Goal: Check status: Check status

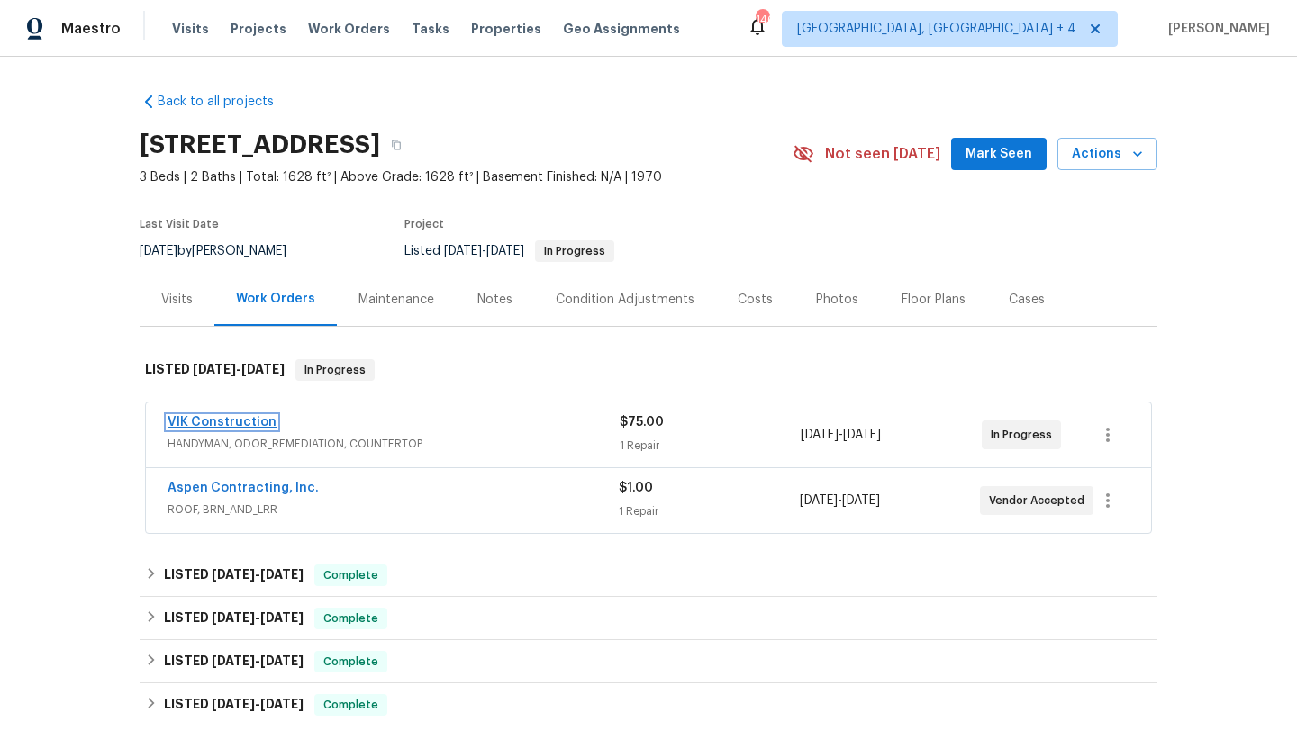
click at [256, 420] on link "VIK Construction" at bounding box center [221, 422] width 109 height 13
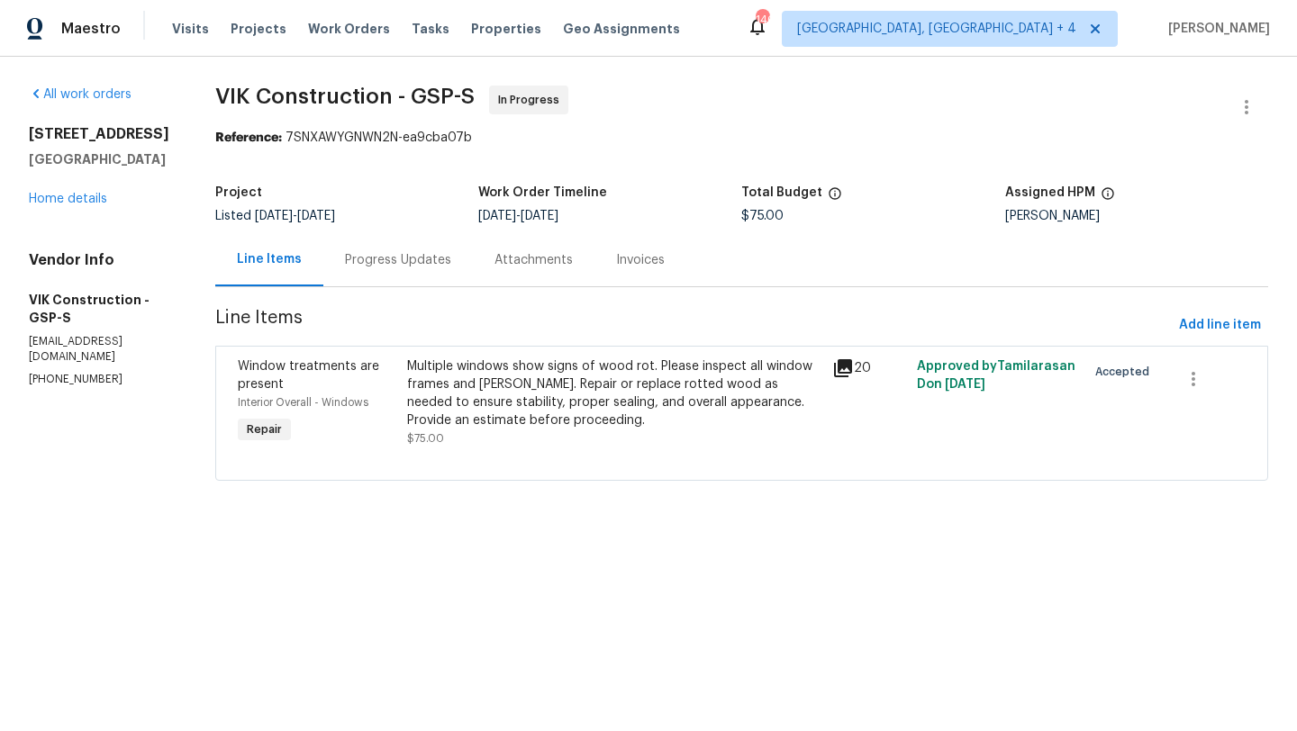
click at [852, 376] on icon at bounding box center [843, 368] width 18 height 18
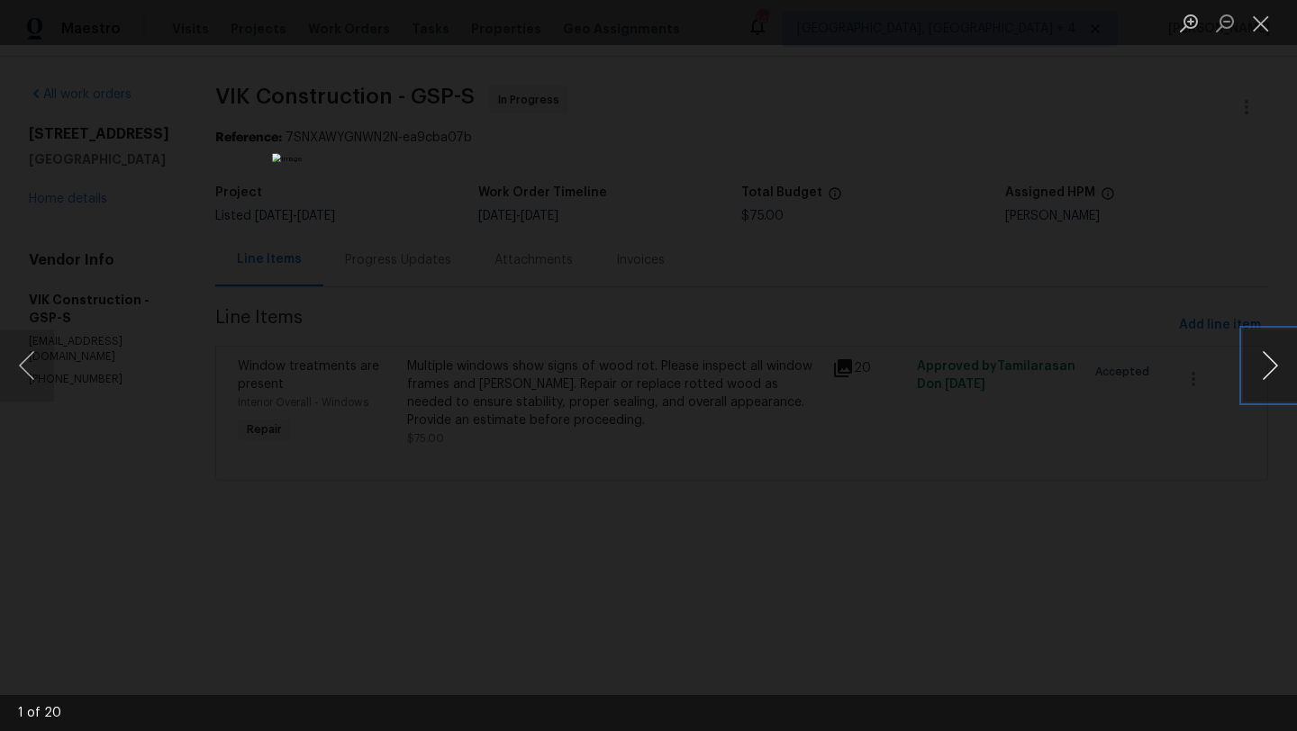
click at [1272, 371] on button "Next image" at bounding box center [1270, 366] width 54 height 72
click at [1272, 372] on button "Next image" at bounding box center [1270, 366] width 54 height 72
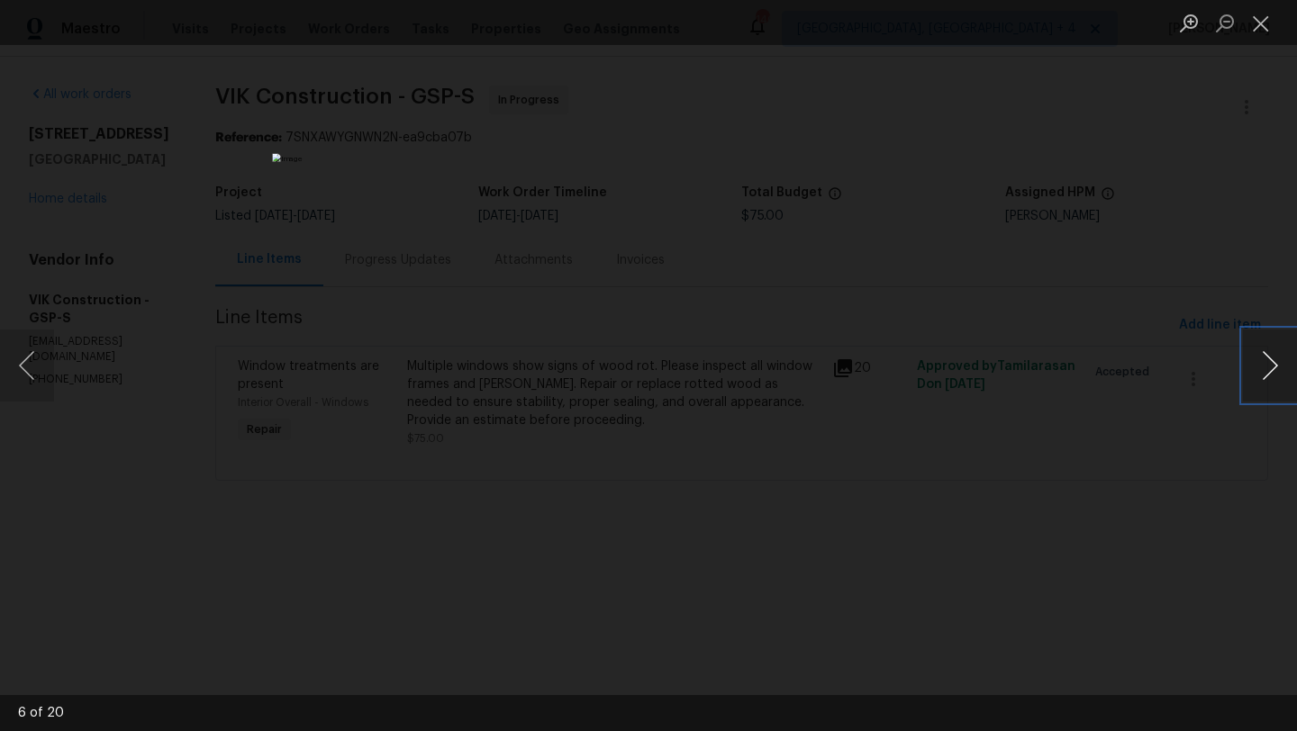
click at [1272, 372] on button "Next image" at bounding box center [1270, 366] width 54 height 72
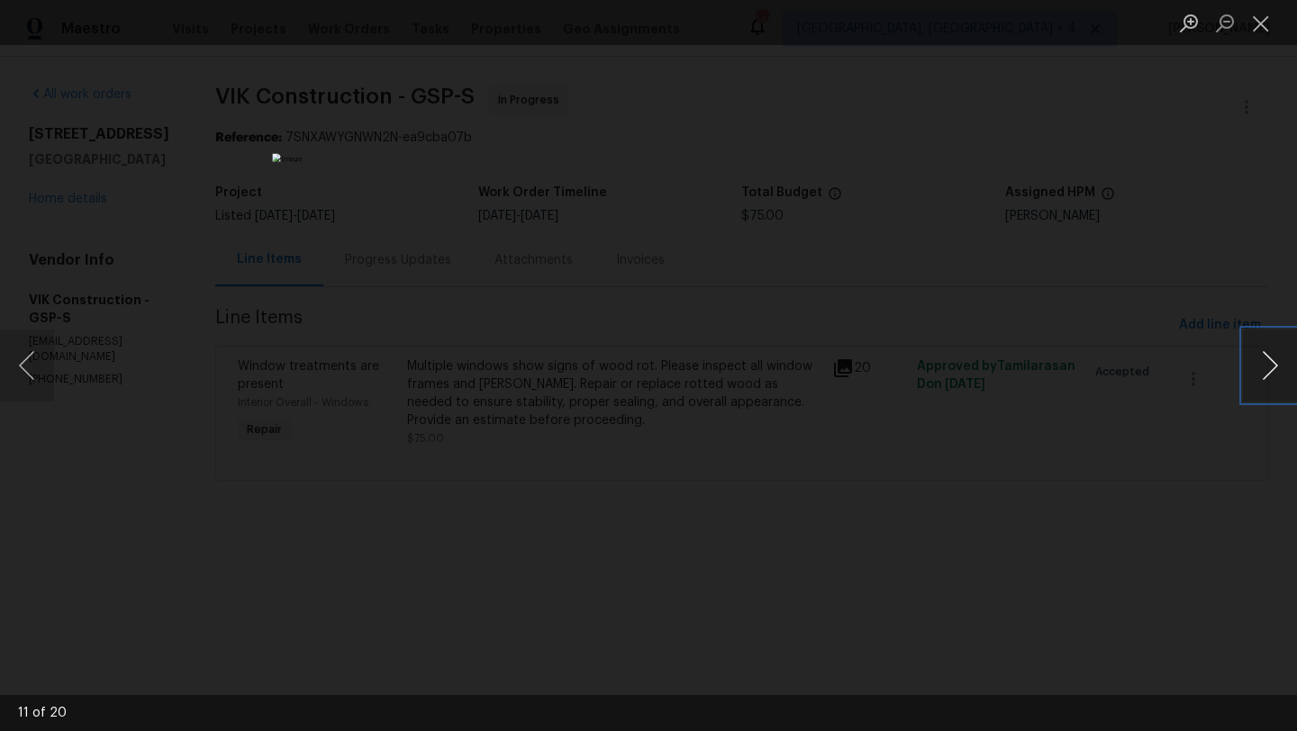
click at [1272, 372] on button "Next image" at bounding box center [1270, 366] width 54 height 72
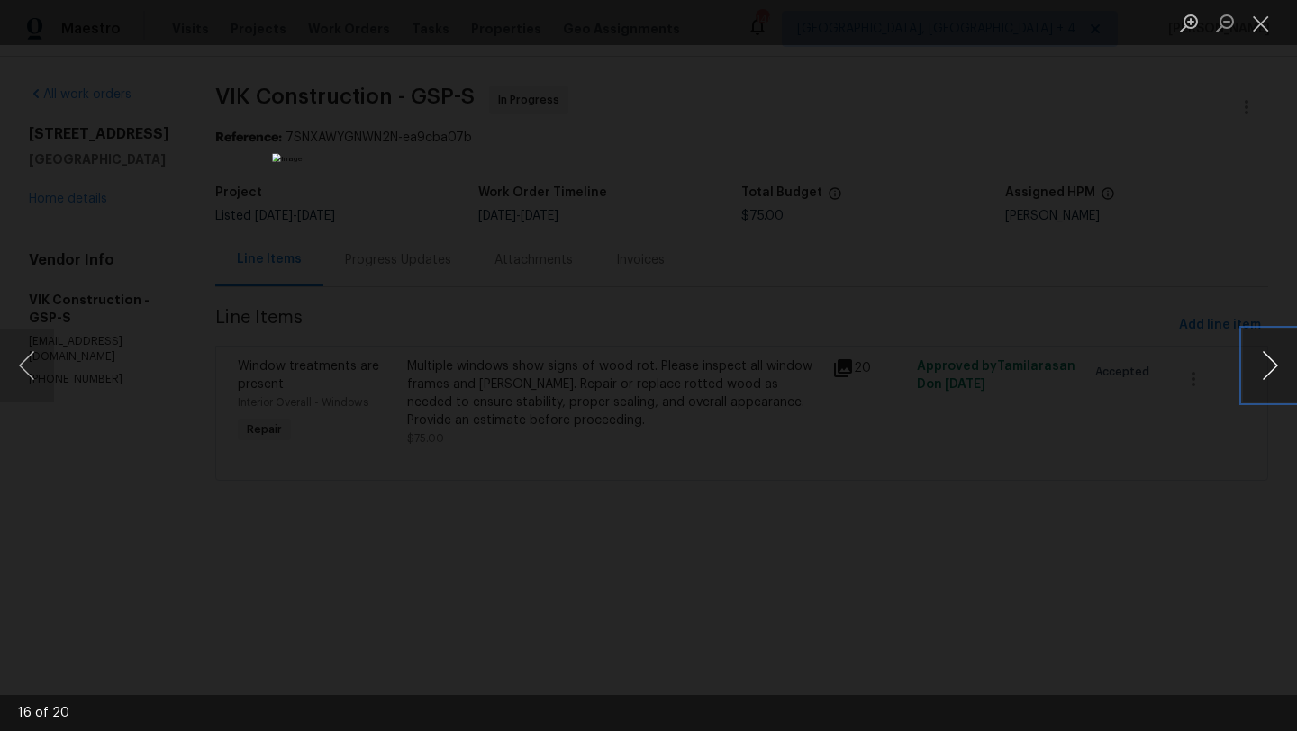
click at [1272, 372] on button "Next image" at bounding box center [1270, 366] width 54 height 72
click at [1265, 33] on button "Close lightbox" at bounding box center [1261, 23] width 36 height 32
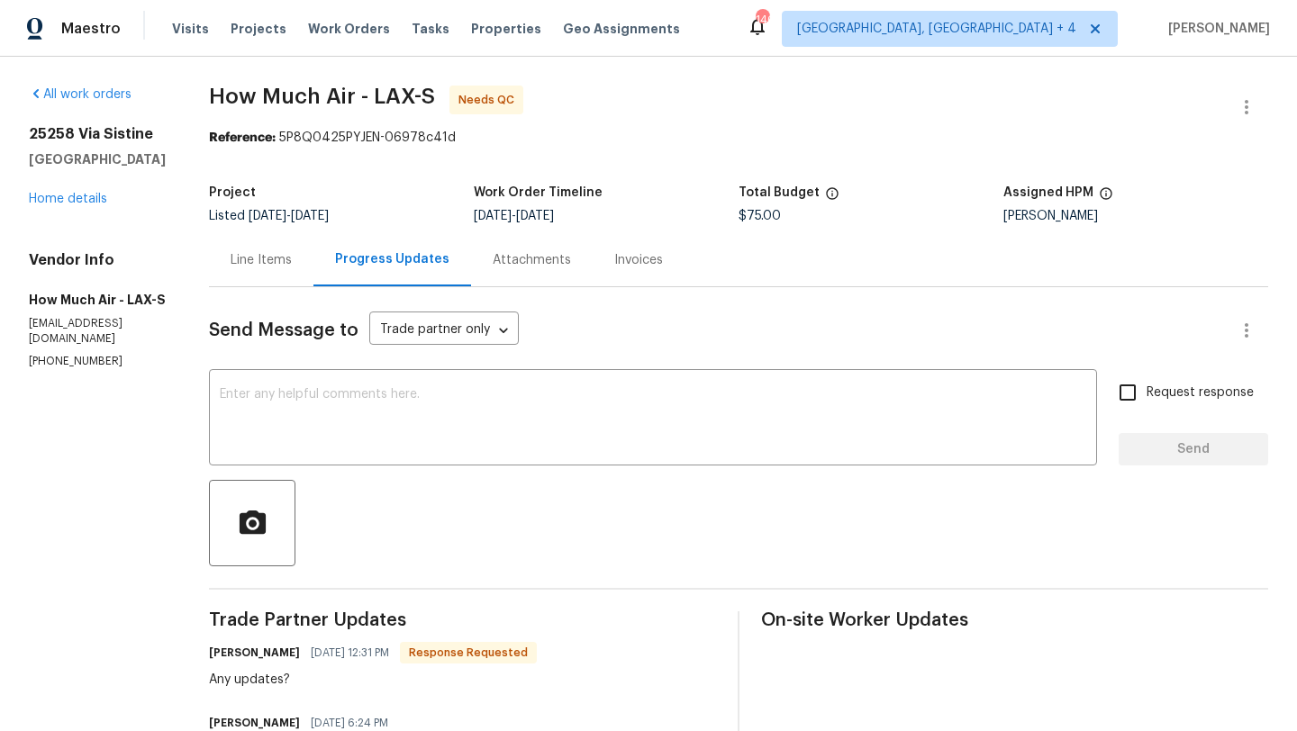
click at [273, 276] on div "Line Items" at bounding box center [261, 259] width 104 height 53
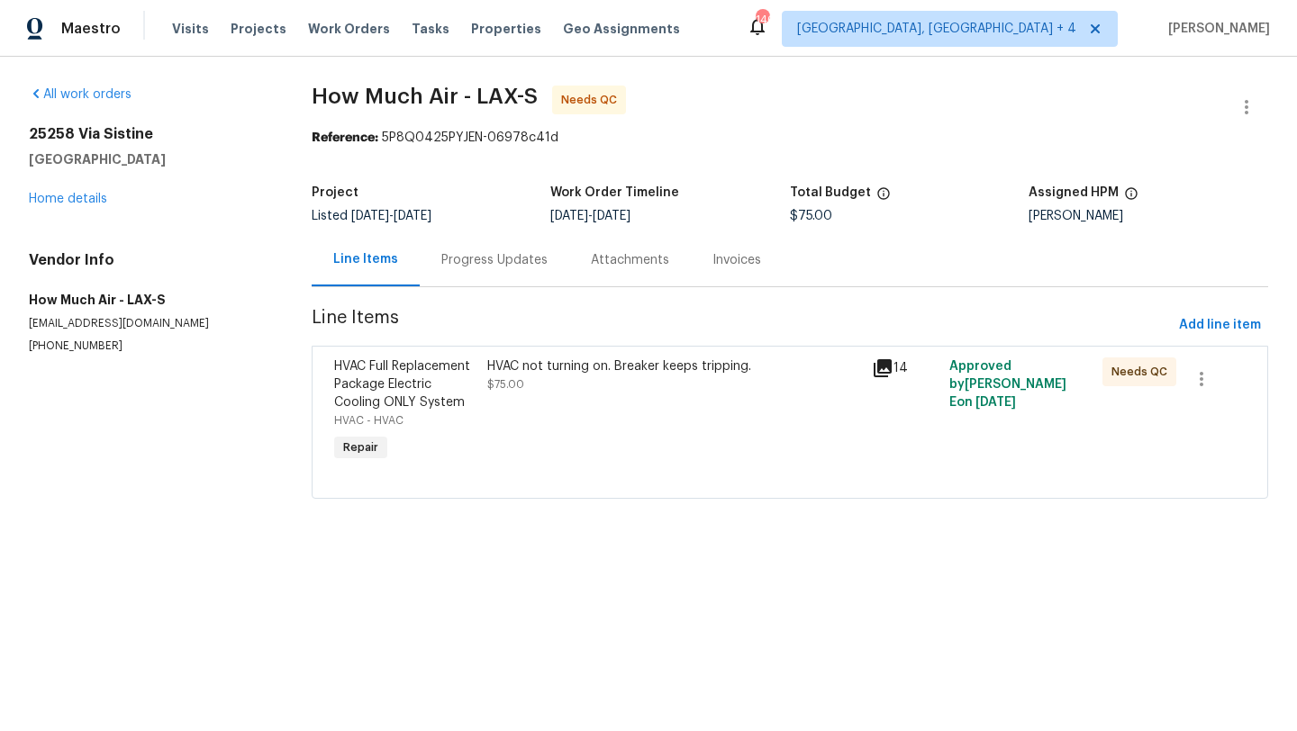
click at [883, 375] on icon at bounding box center [883, 368] width 22 height 22
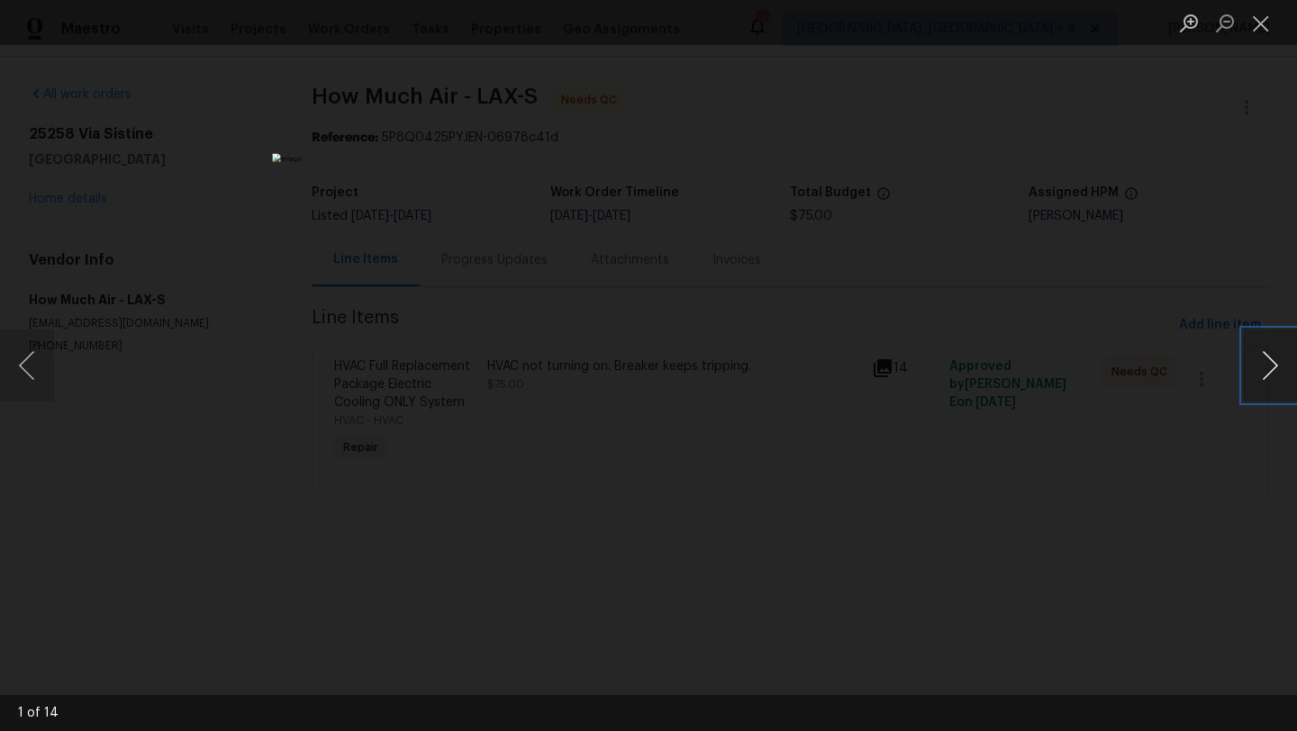
click at [1267, 379] on button "Next image" at bounding box center [1270, 366] width 54 height 72
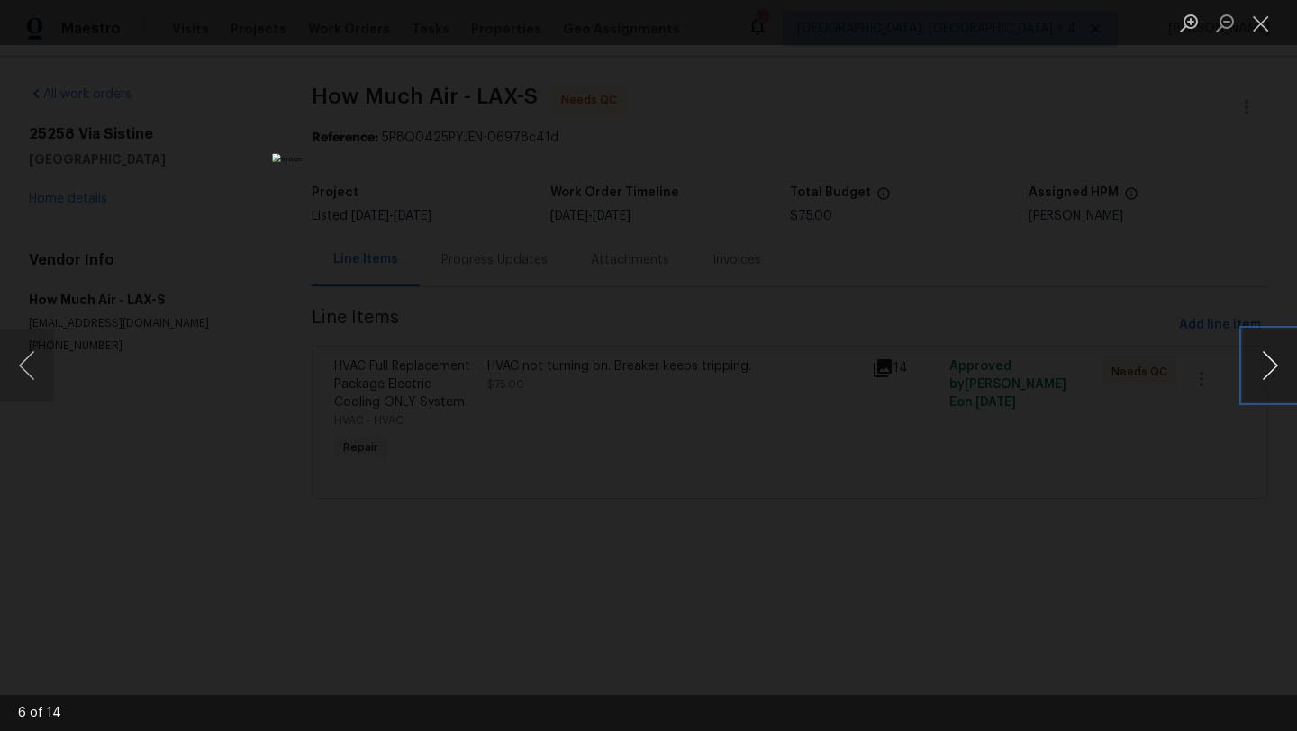
click at [1267, 379] on button "Next image" at bounding box center [1270, 366] width 54 height 72
click at [1262, 25] on button "Close lightbox" at bounding box center [1261, 23] width 36 height 32
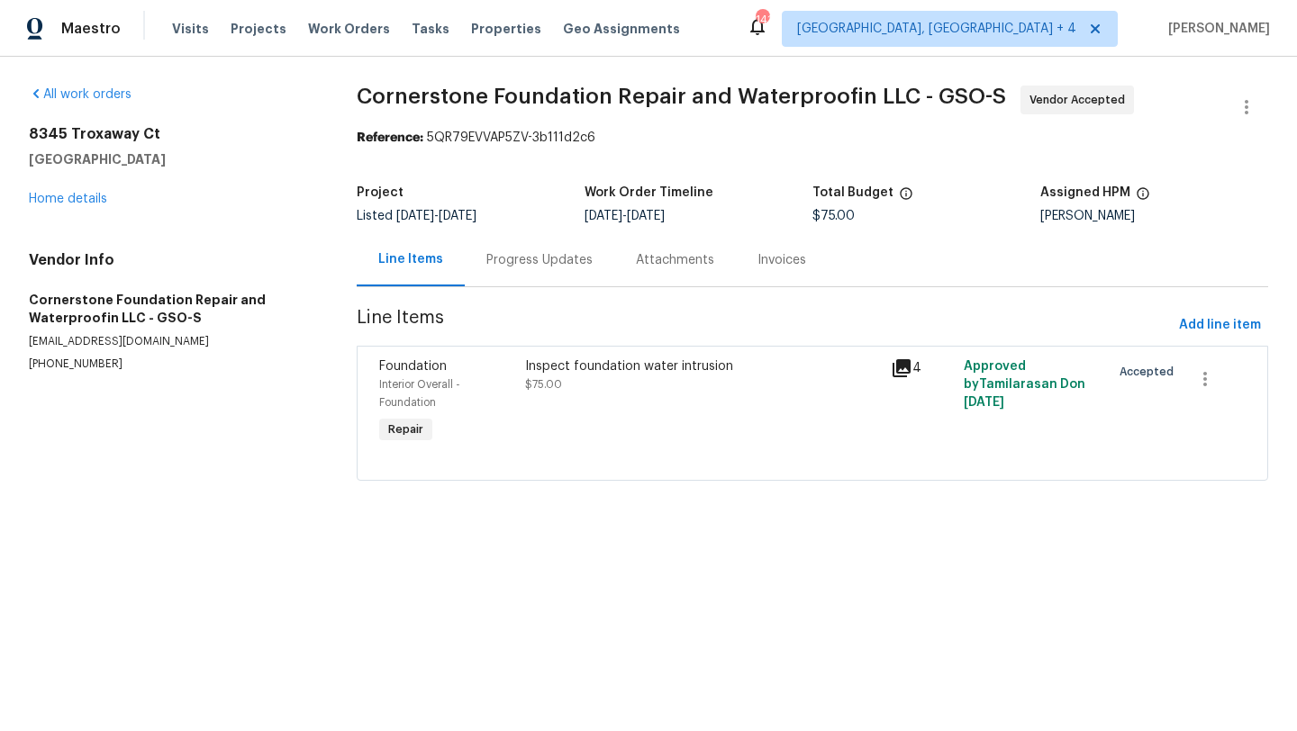
click at [900, 368] on icon at bounding box center [901, 368] width 18 height 18
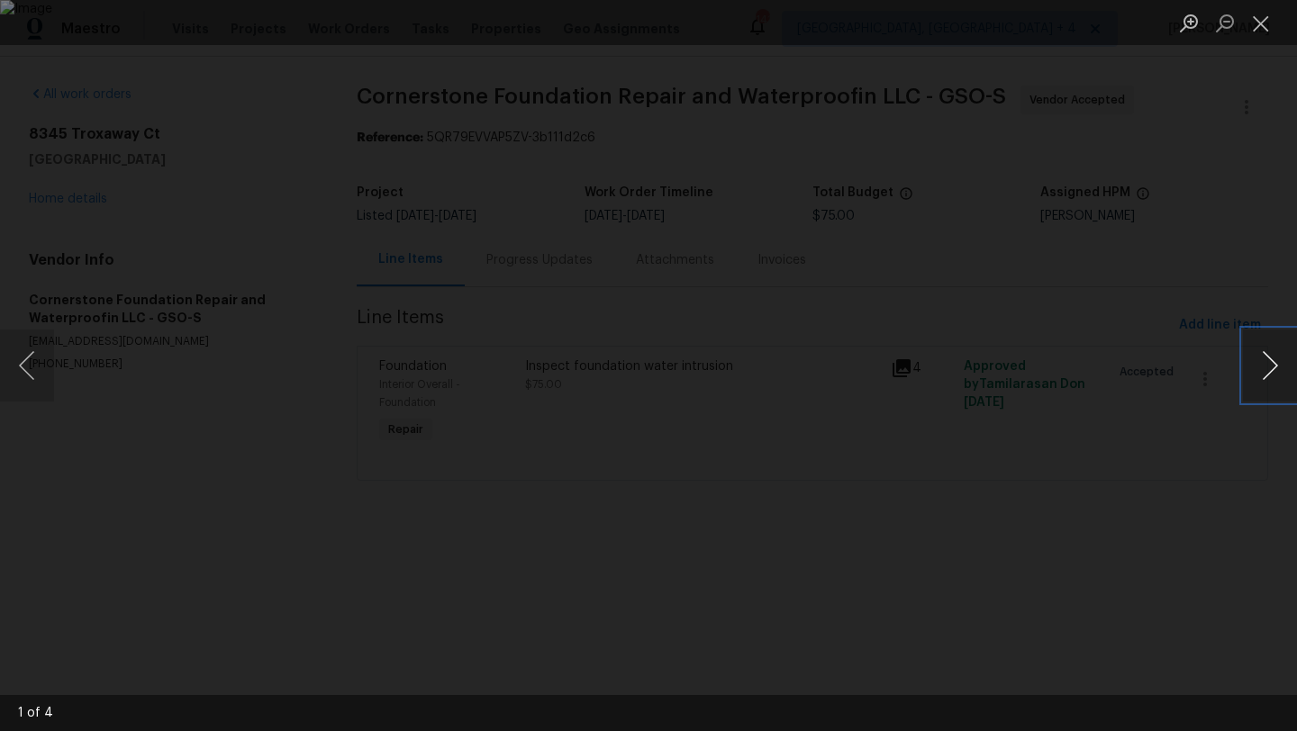
click at [1268, 371] on button "Next image" at bounding box center [1270, 366] width 54 height 72
click at [1265, 26] on button "Close lightbox" at bounding box center [1261, 23] width 36 height 32
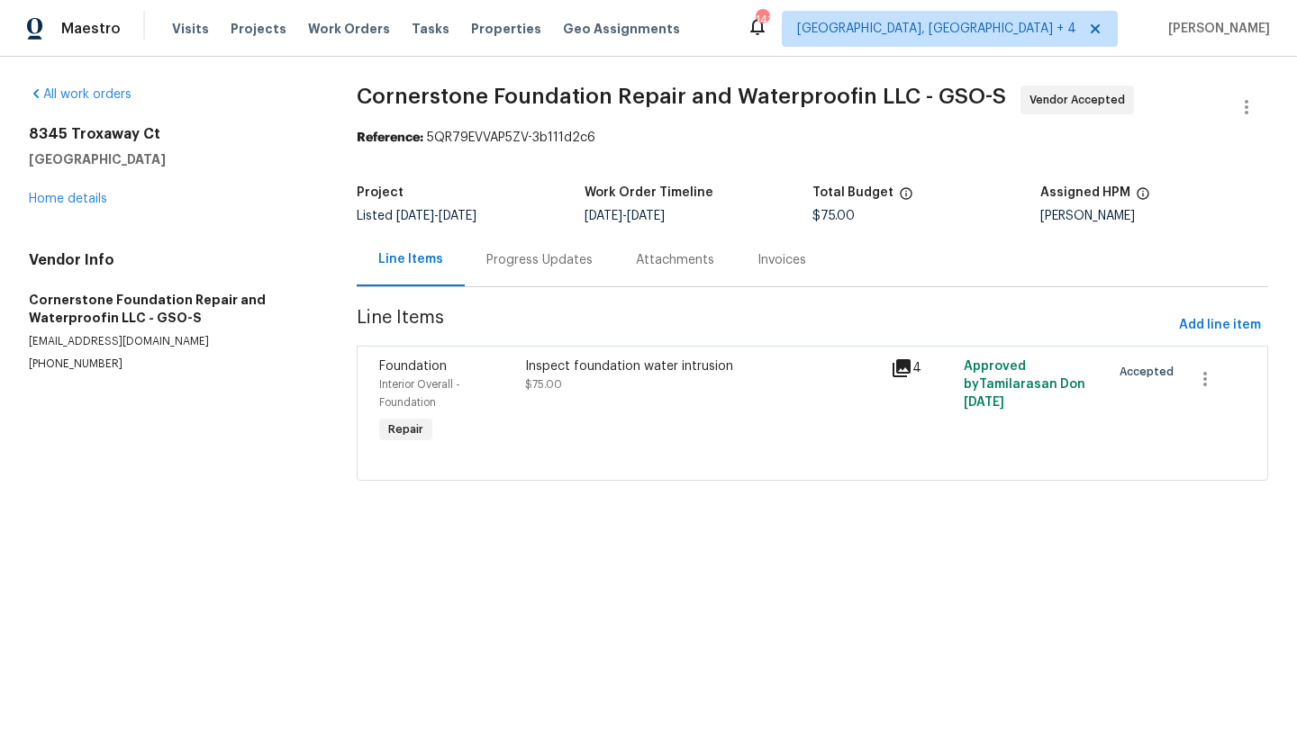
click at [569, 257] on div "Progress Updates" at bounding box center [539, 260] width 106 height 18
